Goal: Find specific page/section: Find specific page/section

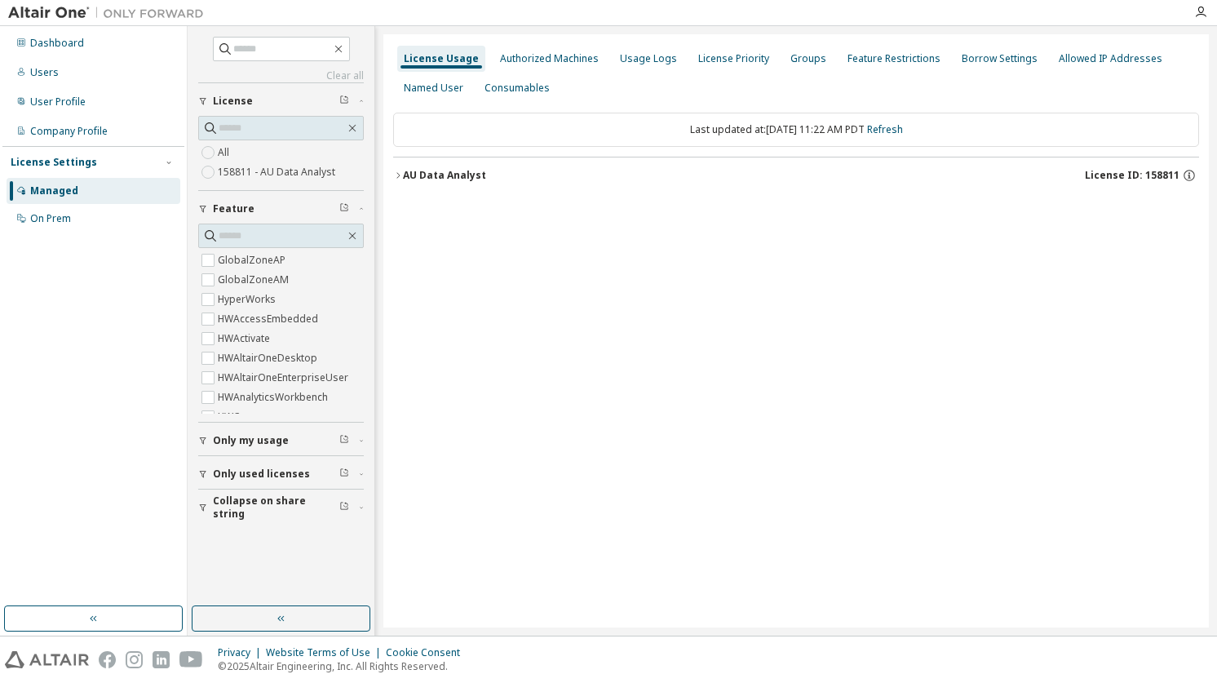
click at [424, 184] on button "AU Data Analyst License ID: 158811" at bounding box center [796, 175] width 806 height 36
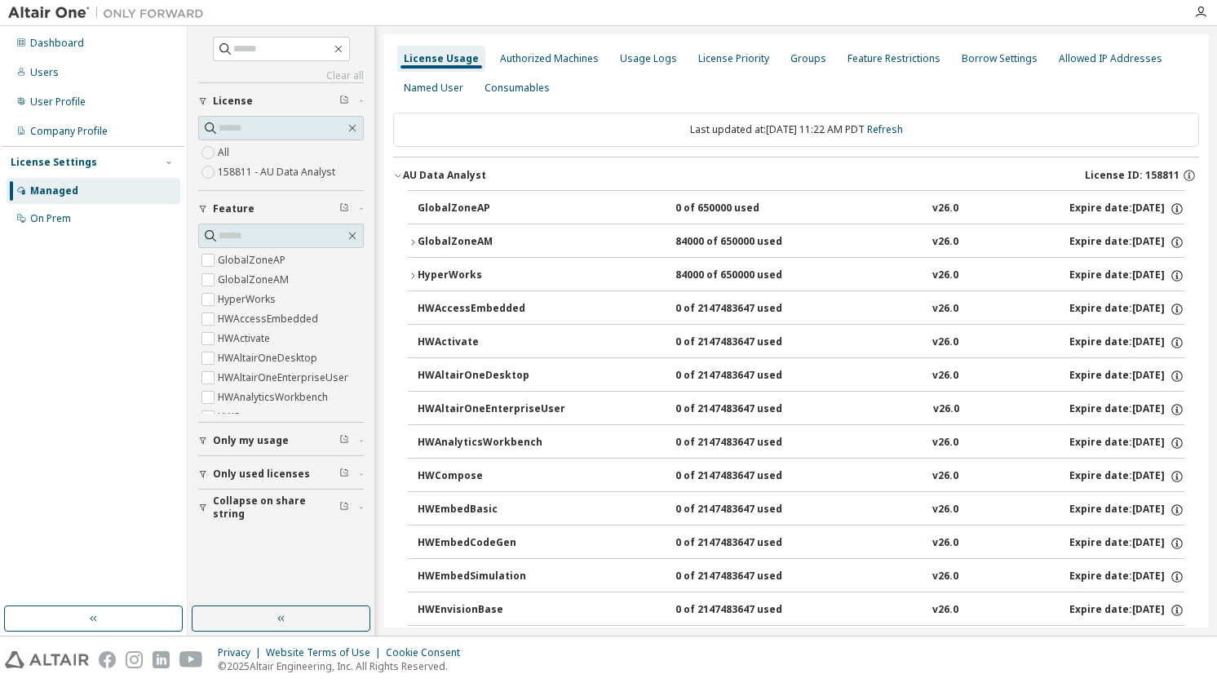
click at [466, 269] on div "HyperWorks" at bounding box center [491, 275] width 147 height 15
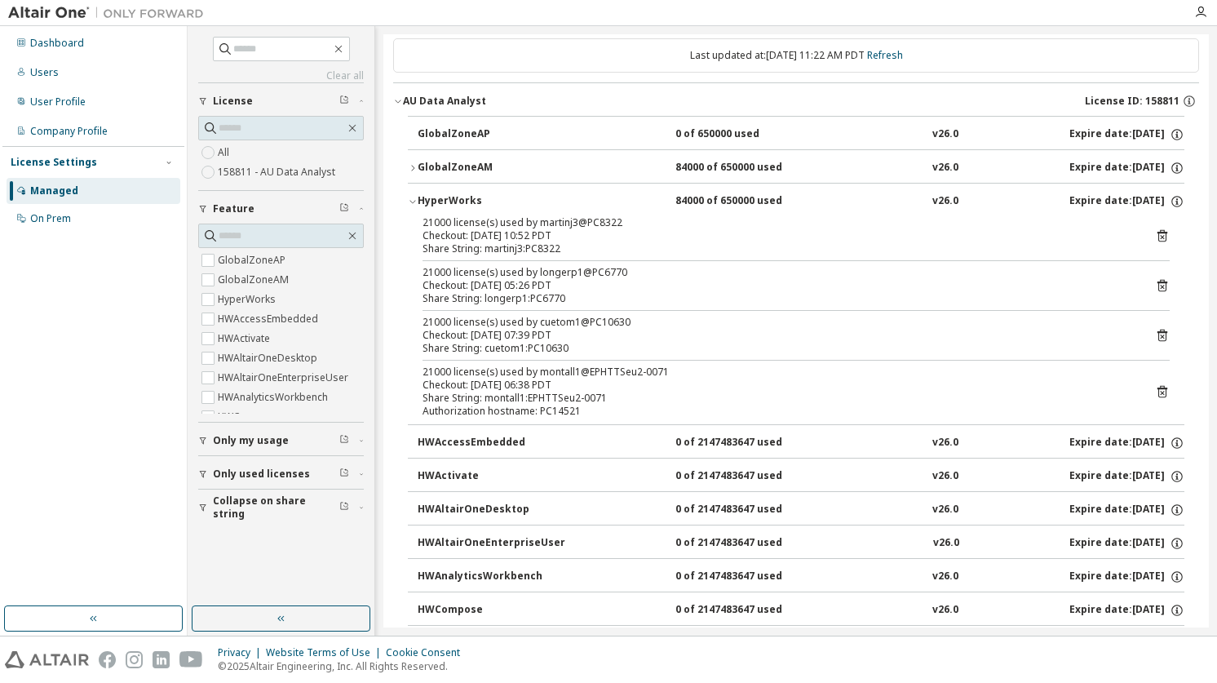
scroll to position [46, 0]
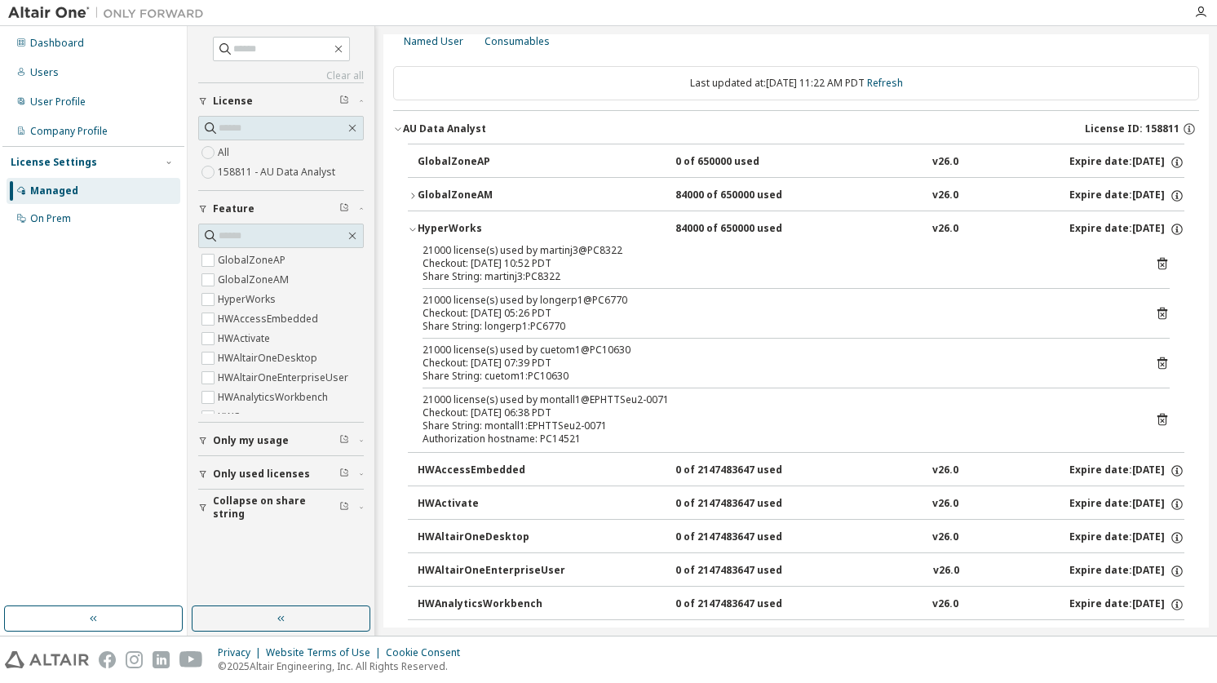
click at [413, 197] on icon "button" at bounding box center [413, 196] width 10 height 10
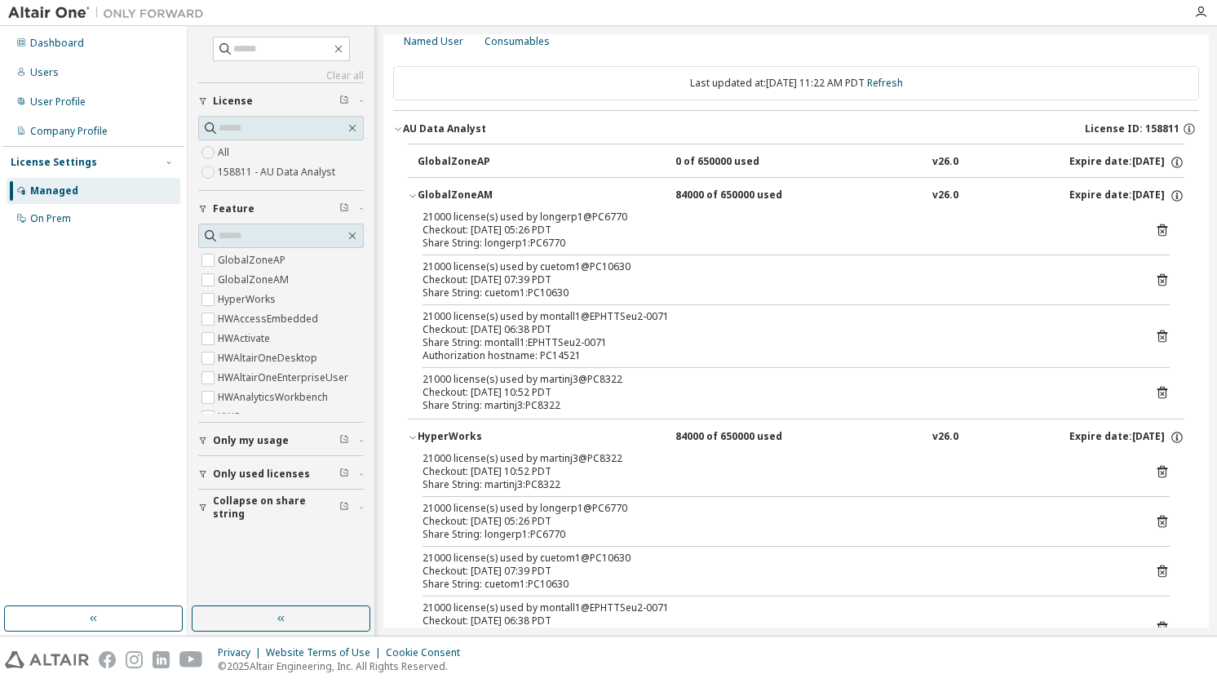
click at [413, 197] on icon "button" at bounding box center [412, 196] width 6 height 3
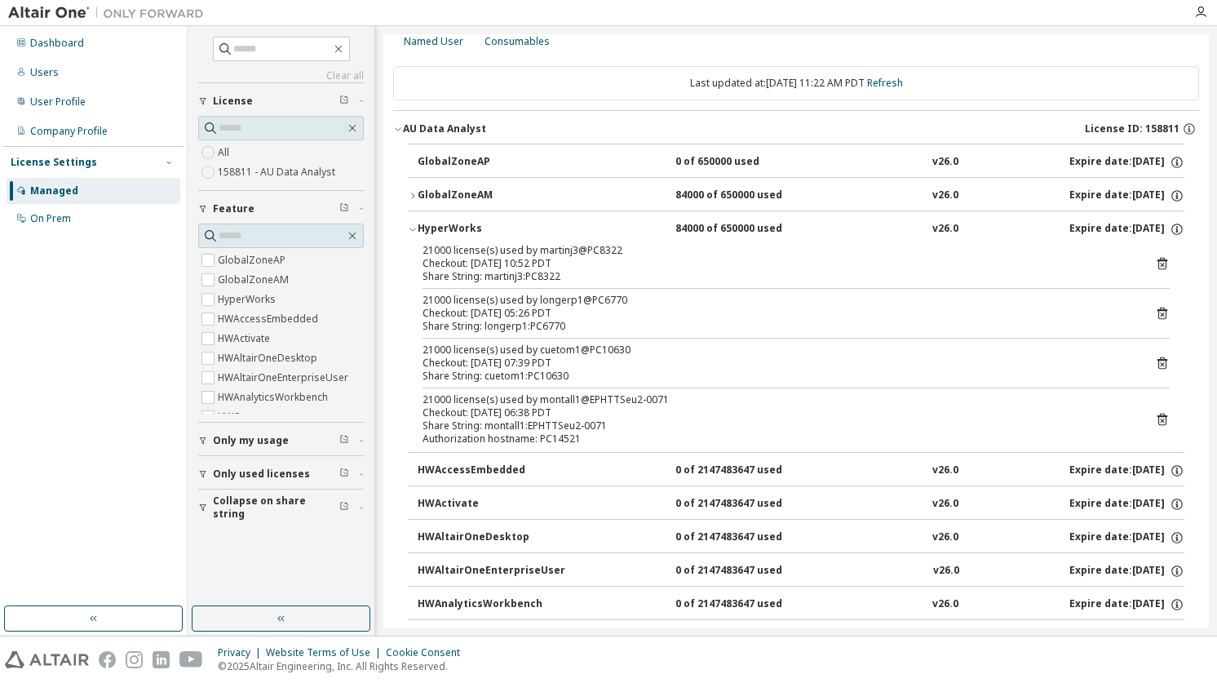
click at [412, 228] on icon "button" at bounding box center [413, 229] width 10 height 10
